Goal: Task Accomplishment & Management: Use online tool/utility

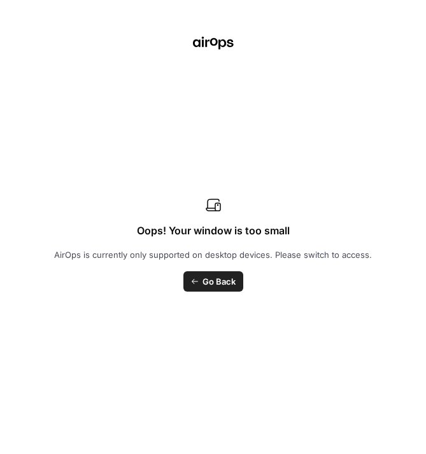
click at [208, 278] on span "Go Back" at bounding box center [218, 281] width 33 height 13
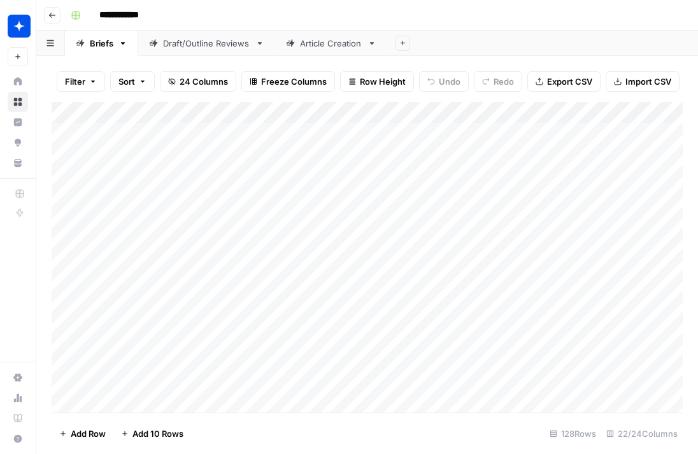
click at [199, 47] on div "Draft/Outline Reviews" at bounding box center [206, 43] width 87 height 13
click at [125, 399] on div "Add Column" at bounding box center [367, 257] width 631 height 311
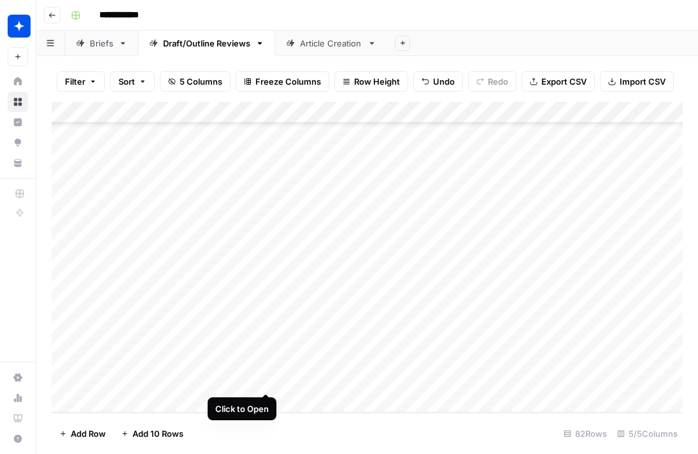
click at [264, 381] on div "Add Column" at bounding box center [367, 257] width 631 height 311
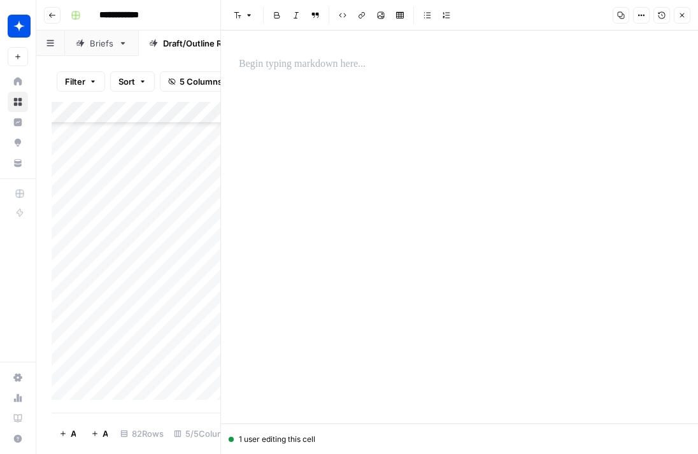
click at [342, 60] on p at bounding box center [459, 64] width 441 height 17
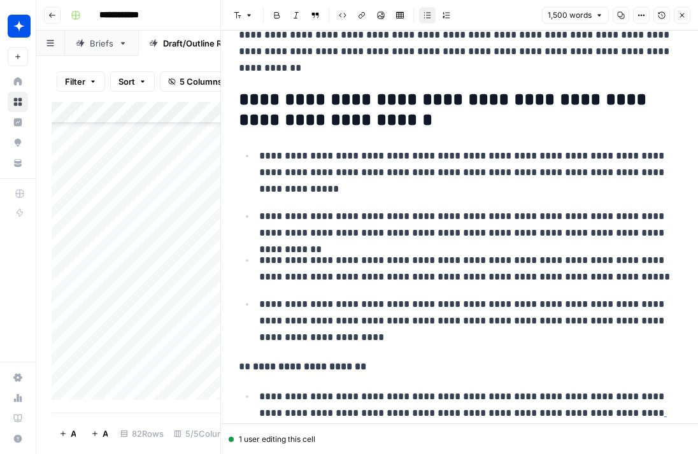
drag, startPoint x: 679, startPoint y: 8, endPoint x: 668, endPoint y: 45, distance: 38.7
click at [425, 8] on button "Close" at bounding box center [682, 15] width 17 height 17
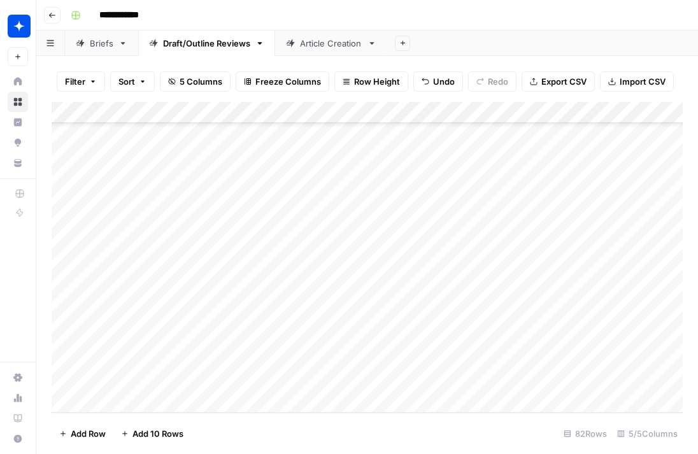
click at [310, 379] on div "Add Column" at bounding box center [367, 257] width 631 height 311
click at [302, 380] on div "Add Column" at bounding box center [367, 257] width 631 height 311
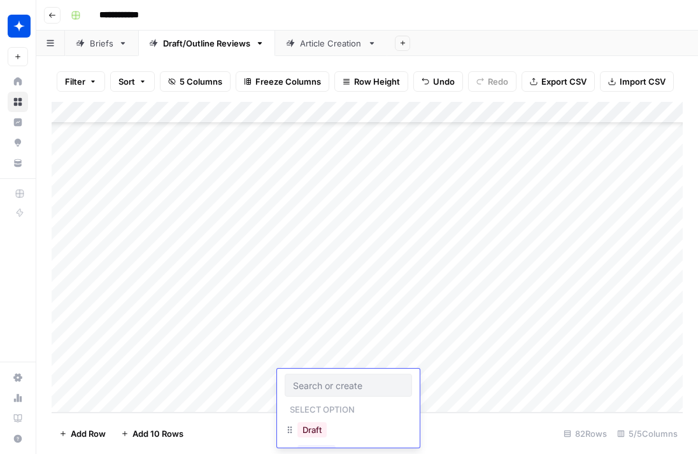
scroll to position [28, 0]
click at [313, 427] on button "Outline" at bounding box center [316, 424] width 38 height 15
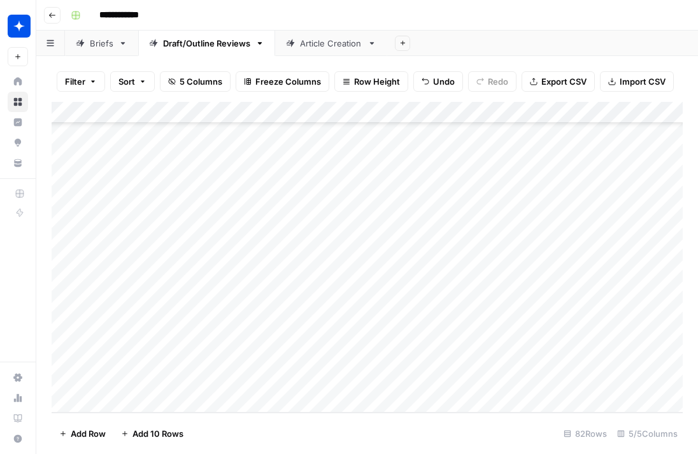
click at [425, 379] on div "Add Column" at bounding box center [367, 257] width 631 height 311
click at [118, 401] on div "Add Column" at bounding box center [367, 257] width 631 height 311
click at [267, 381] on div "Add Column" at bounding box center [367, 257] width 631 height 311
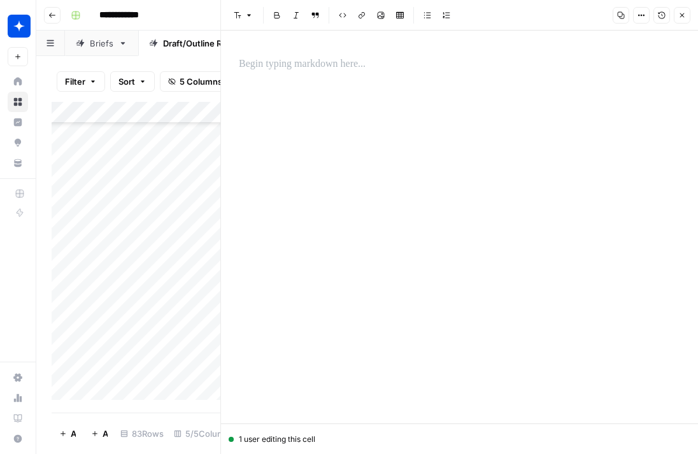
click at [337, 62] on p at bounding box center [459, 64] width 441 height 17
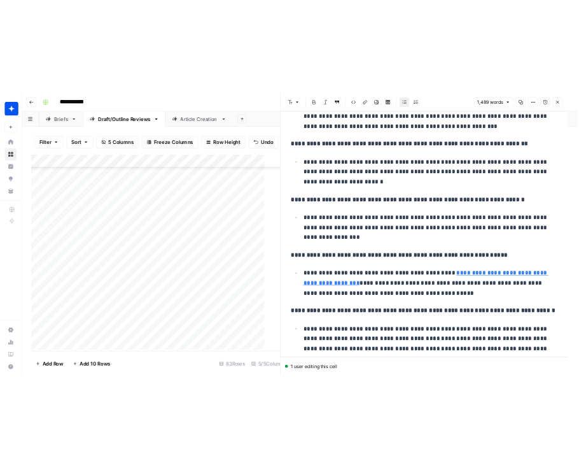
scroll to position [1512, 0]
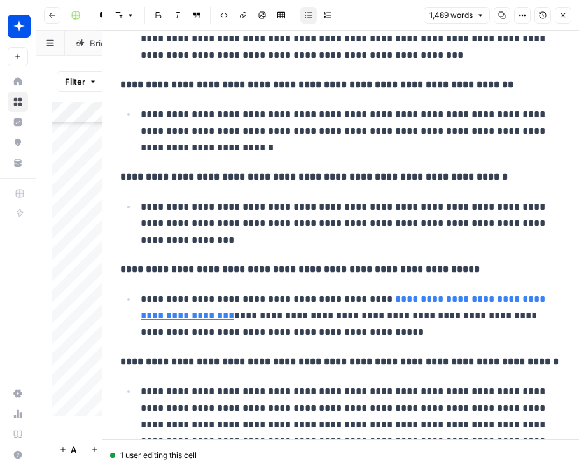
click at [425, 13] on icon "button" at bounding box center [564, 15] width 8 height 8
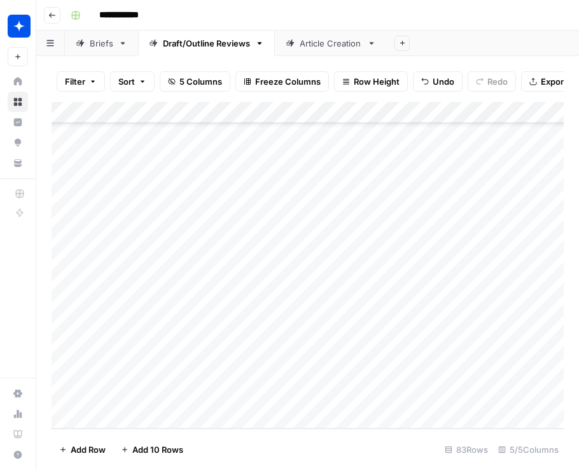
click at [330, 388] on div "Add Column" at bounding box center [308, 265] width 512 height 327
click at [315, 397] on div "Add Column" at bounding box center [308, 265] width 512 height 327
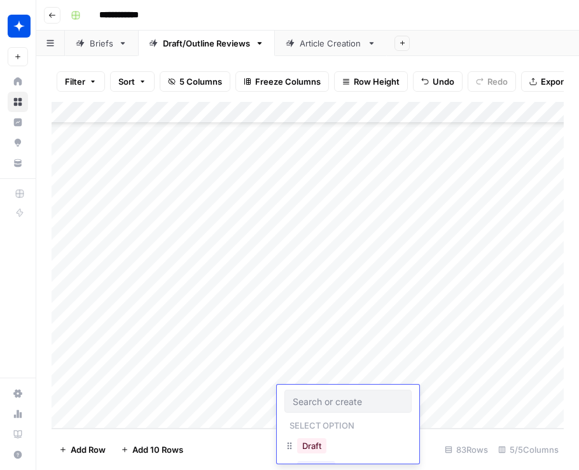
scroll to position [28, 0]
click at [318, 440] on button "Outline" at bounding box center [316, 440] width 38 height 15
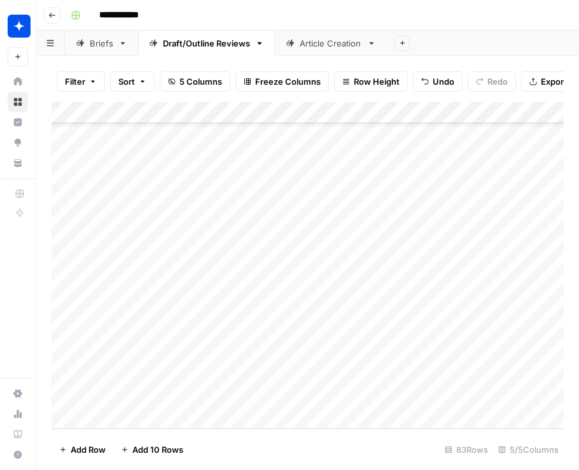
click at [425, 391] on div "Add Column" at bounding box center [308, 265] width 512 height 327
